Goal: Task Accomplishment & Management: Use online tool/utility

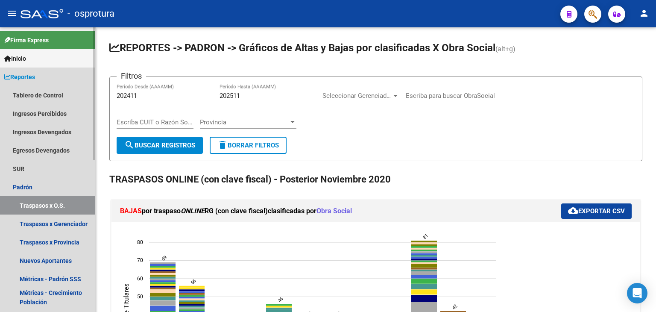
click at [60, 84] on link "Reportes" at bounding box center [47, 76] width 95 height 18
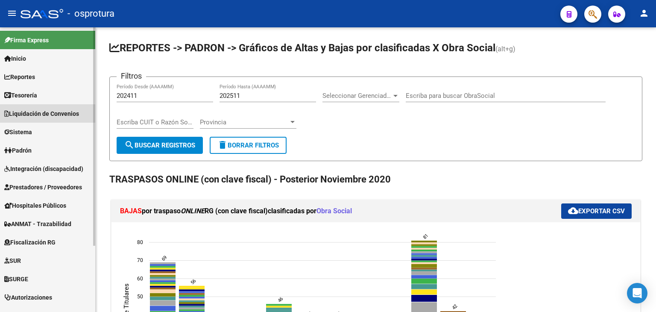
click at [62, 113] on span "Liquidación de Convenios" at bounding box center [41, 113] width 75 height 9
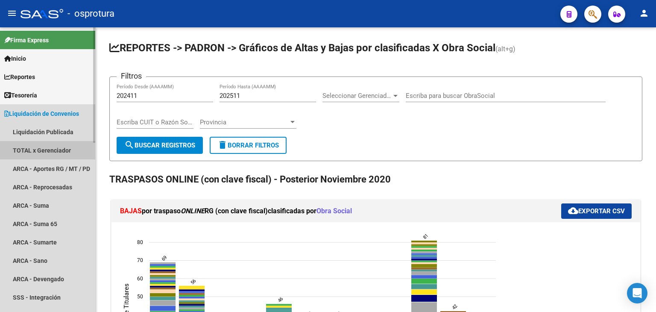
click at [47, 149] on link "TOTAL x Gerenciador" at bounding box center [47, 150] width 95 height 18
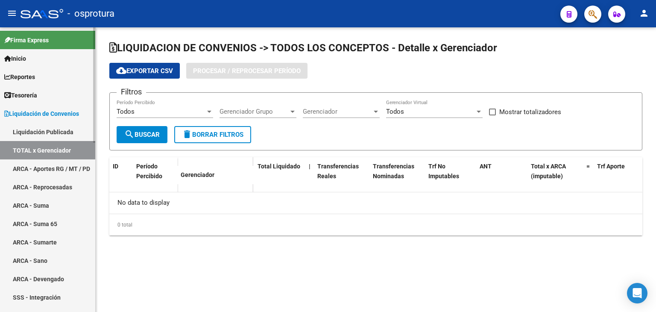
checkbox input "true"
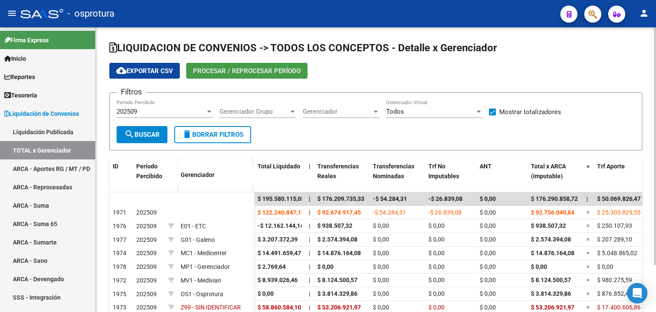
click at [249, 68] on span "Procesar / Reprocesar período" at bounding box center [247, 71] width 108 height 8
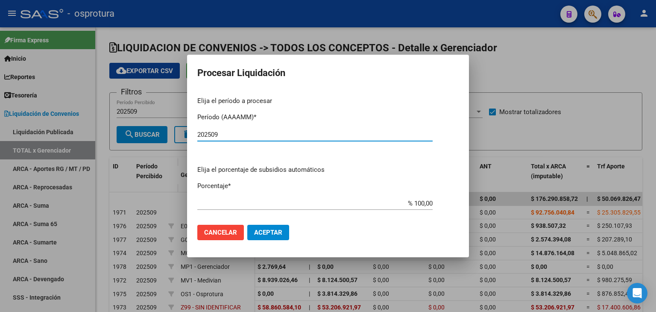
type input "202509"
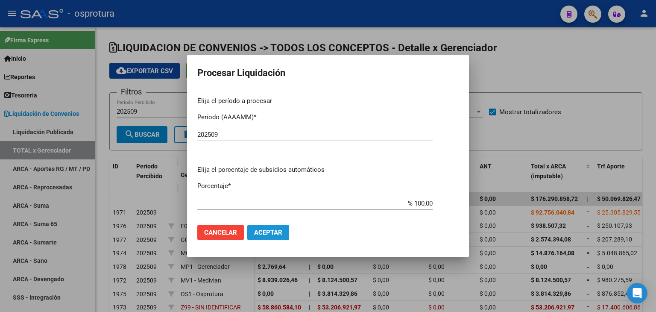
click at [271, 228] on button "Aceptar" at bounding box center [268, 232] width 42 height 15
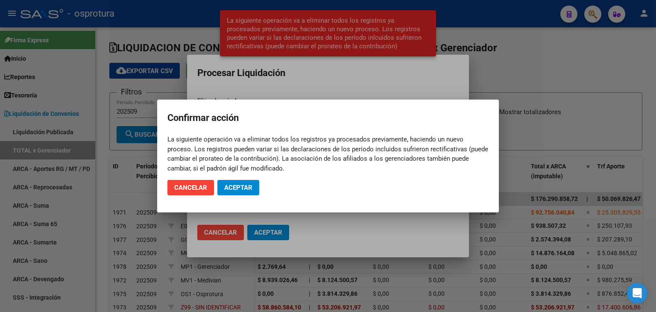
drag, startPoint x: 238, startPoint y: 177, endPoint x: 239, endPoint y: 187, distance: 9.9
click at [239, 187] on mat-dialog-actions "Cancelar Aceptar" at bounding box center [327, 187] width 321 height 29
click at [239, 187] on span "Aceptar" at bounding box center [238, 188] width 28 height 8
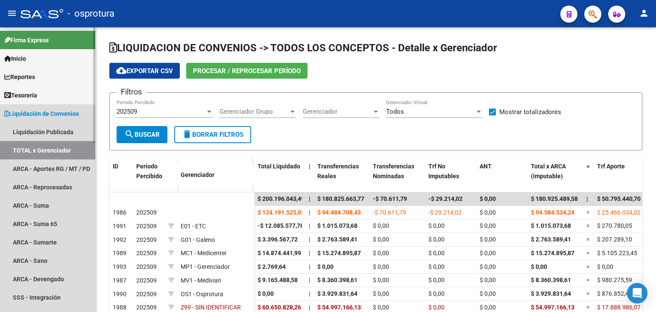
click at [71, 114] on span "Liquidación de Convenios" at bounding box center [41, 113] width 75 height 9
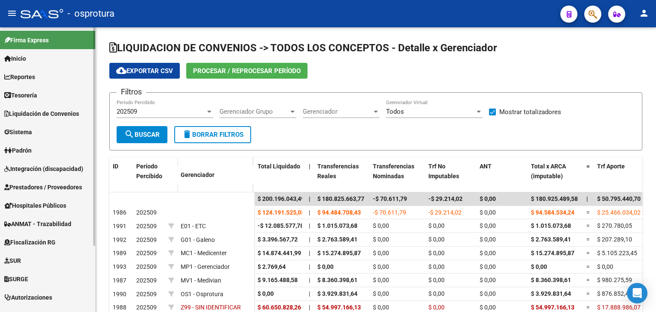
click at [54, 241] on span "Fiscalización RG" at bounding box center [29, 241] width 51 height 9
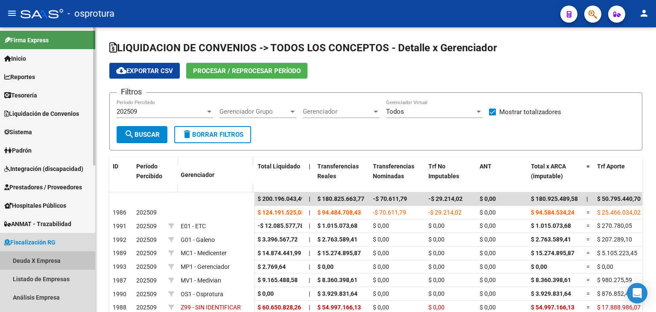
click at [50, 264] on link "Deuda X Empresa" at bounding box center [47, 260] width 95 height 18
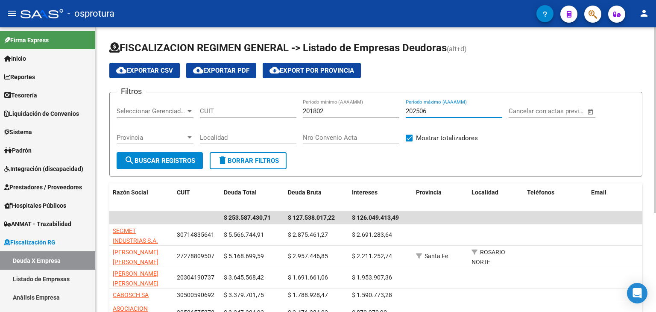
click at [461, 111] on input "202506" at bounding box center [454, 111] width 96 height 8
type input "202509"
click at [191, 162] on span "search Buscar Registros" at bounding box center [159, 161] width 71 height 8
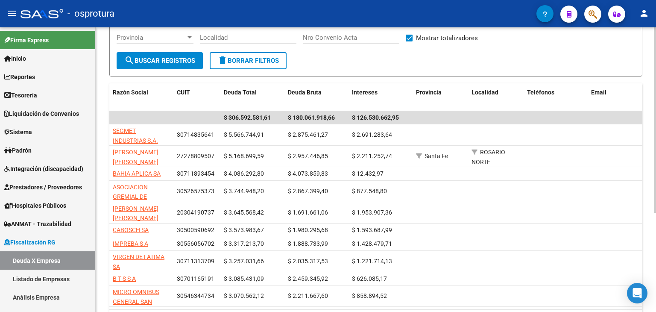
scroll to position [85, 0]
